Goal: Find specific page/section: Find specific page/section

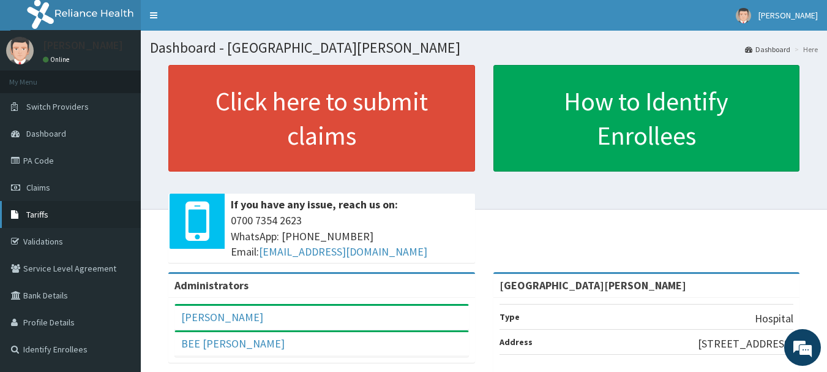
click at [42, 211] on span "Tariffs" at bounding box center [37, 214] width 22 height 11
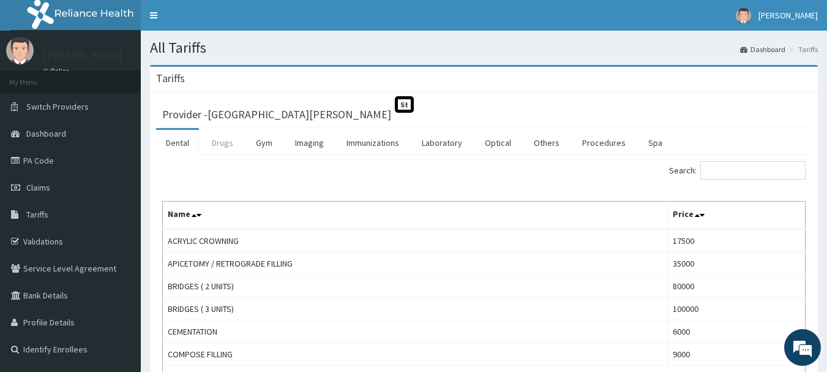
click at [219, 142] on link "Drugs" at bounding box center [222, 143] width 41 height 26
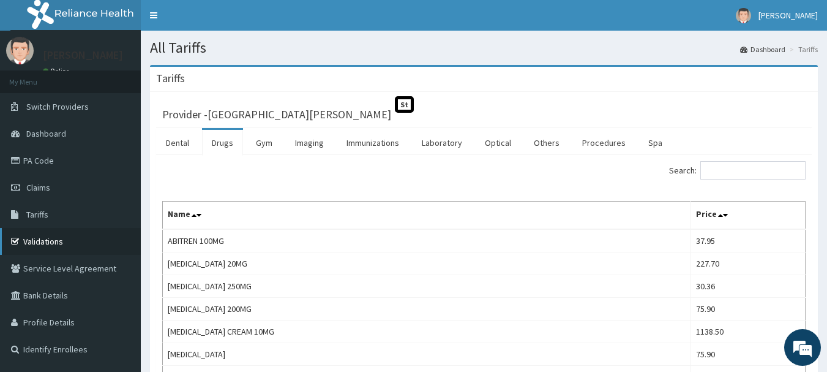
click at [42, 242] on link "Validations" at bounding box center [70, 241] width 141 height 27
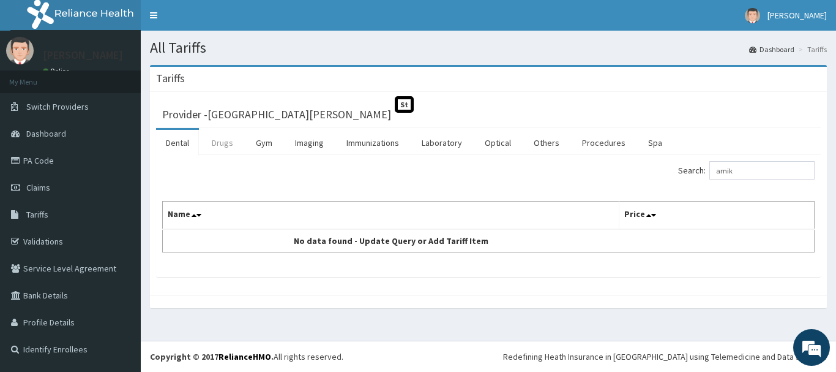
type input "amik"
click at [230, 150] on link "Drugs" at bounding box center [222, 143] width 41 height 26
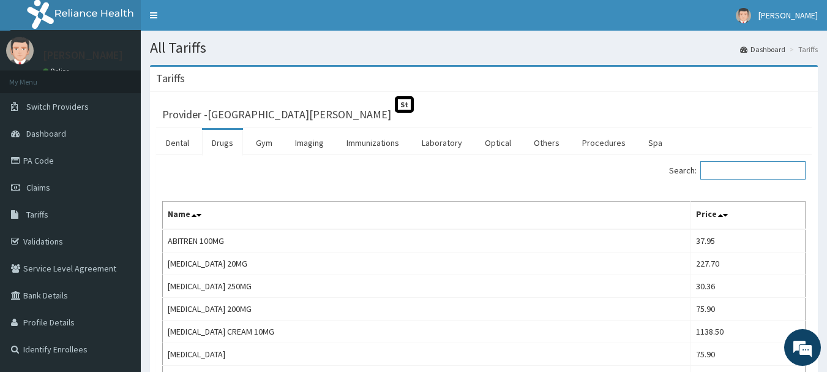
click at [749, 172] on input "Search:" at bounding box center [752, 170] width 105 height 18
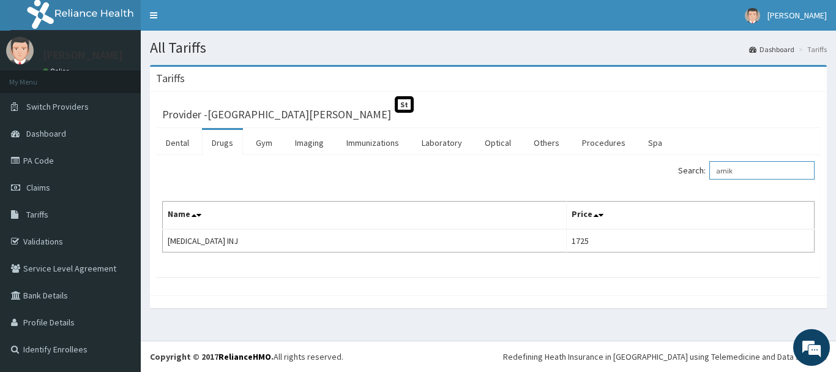
click at [741, 171] on input "amik" at bounding box center [762, 170] width 105 height 18
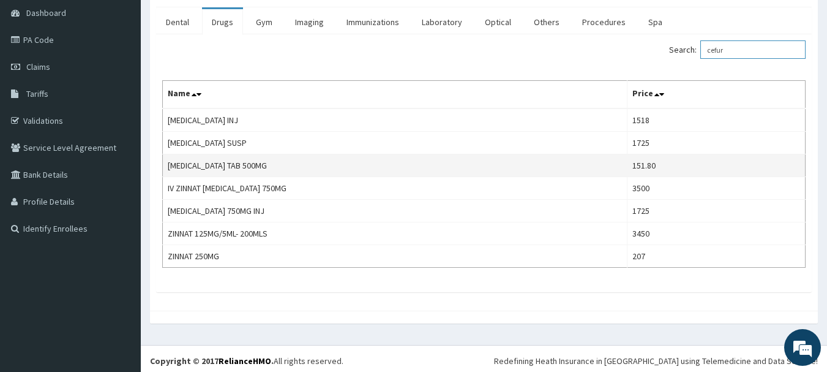
scroll to position [125, 0]
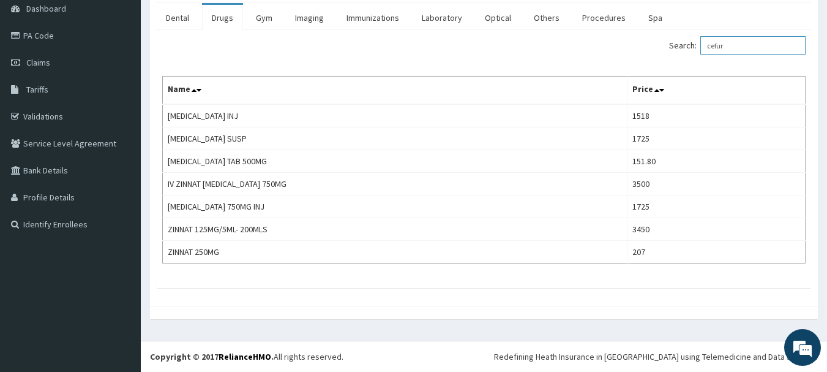
type input "cefur"
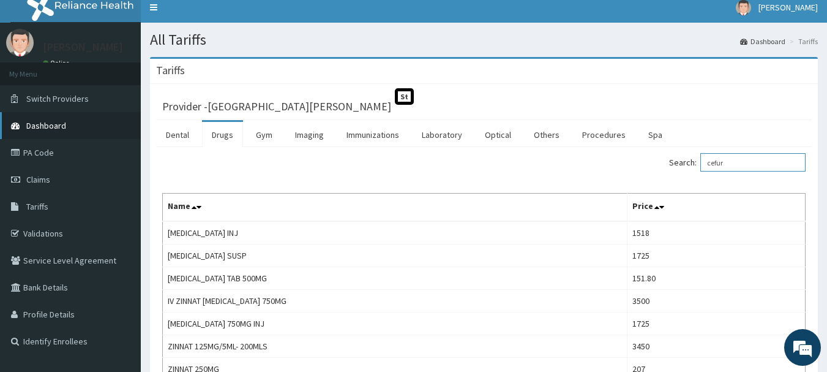
scroll to position [2, 0]
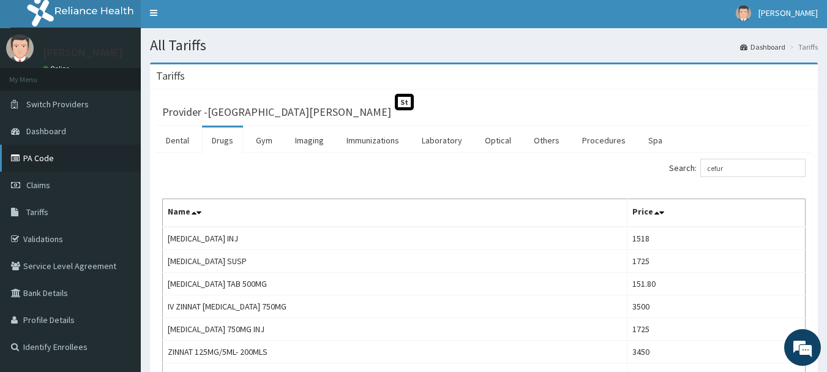
click at [44, 159] on link "PA Code" at bounding box center [70, 157] width 141 height 27
